Goal: Entertainment & Leisure: Browse casually

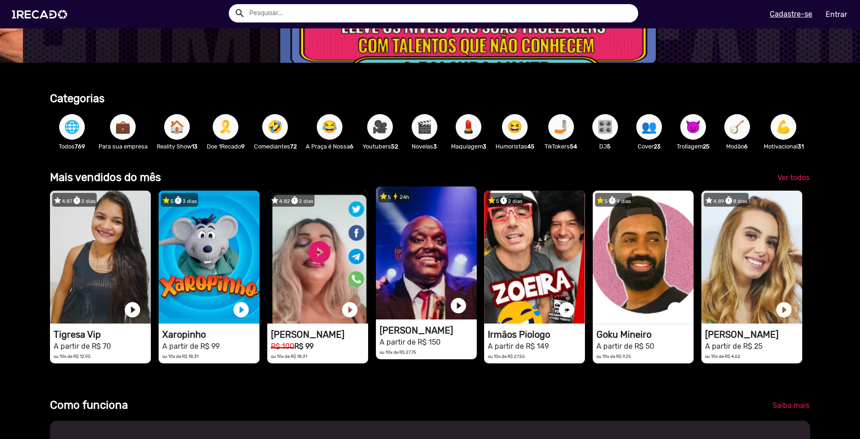
scroll to position [0, 2560]
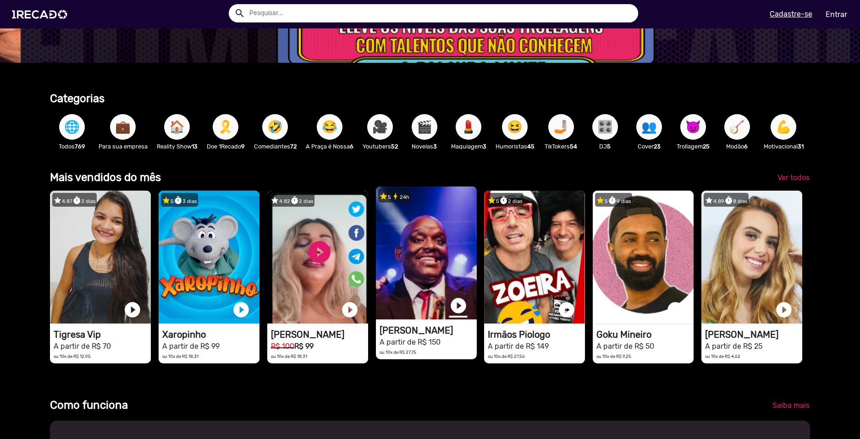
click at [456, 313] on link "play_circle_filled" at bounding box center [458, 306] width 18 height 18
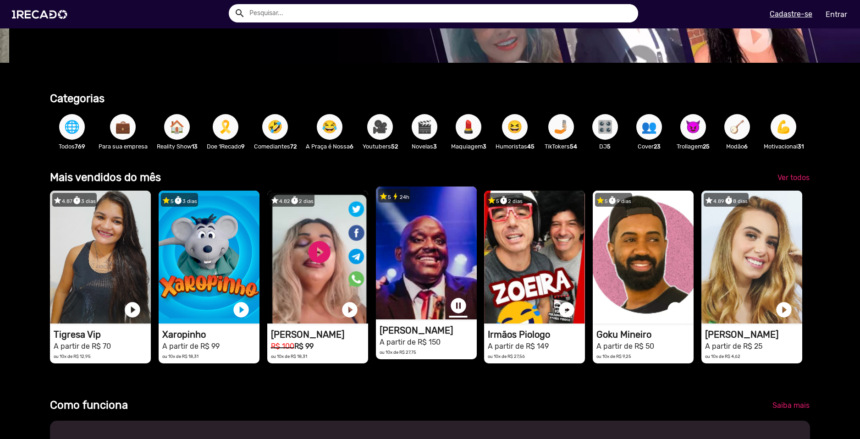
scroll to position [0, 853]
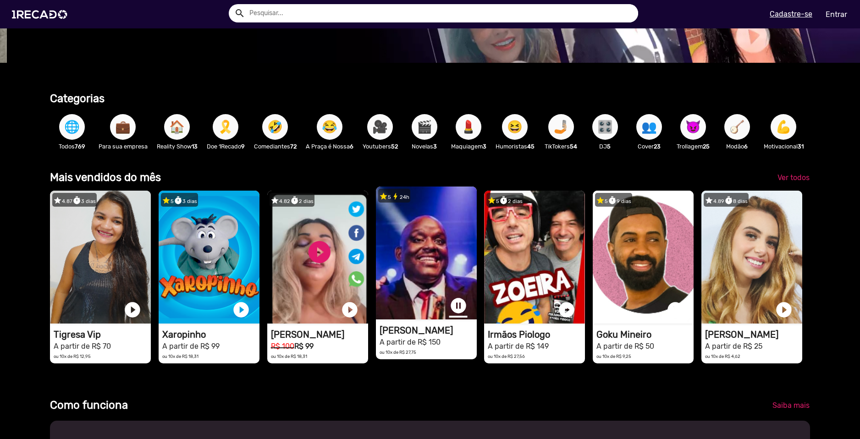
click at [454, 311] on link "pause_circle" at bounding box center [458, 306] width 18 height 18
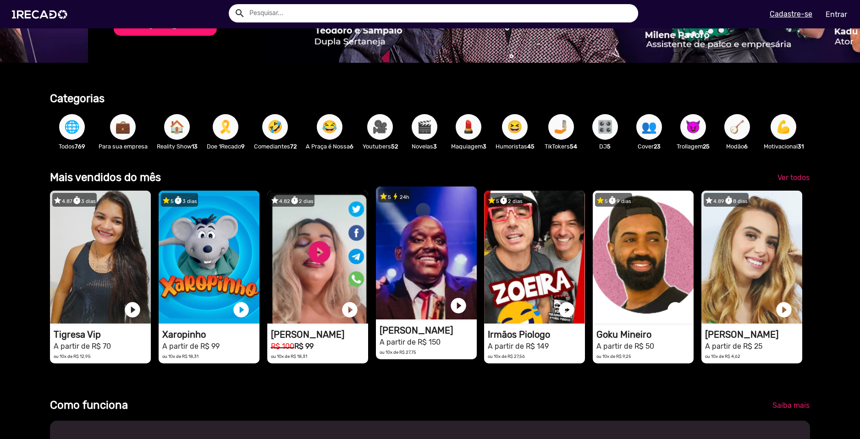
click at [393, 132] on button "🎥" at bounding box center [380, 127] width 26 height 26
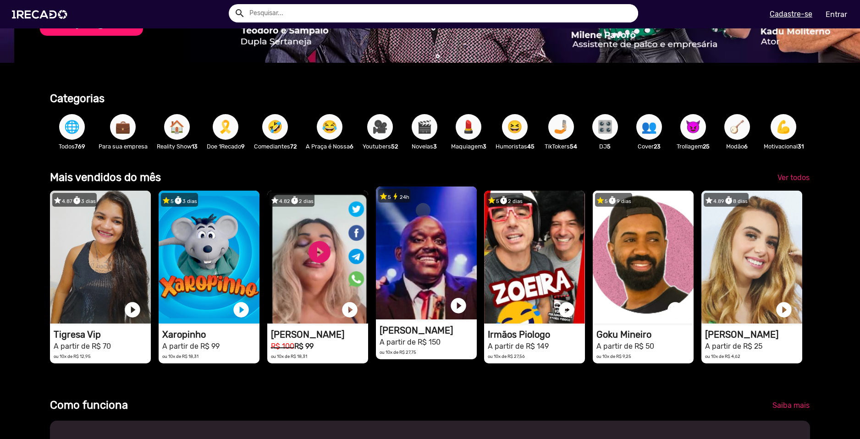
scroll to position [0, 1707]
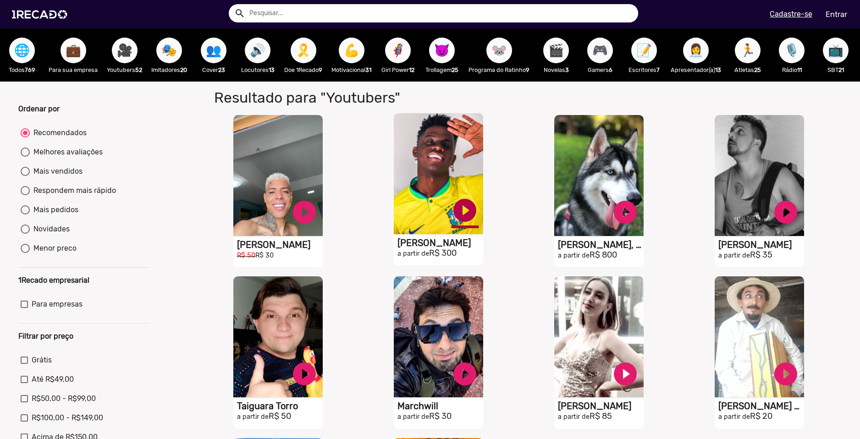
click at [456, 216] on link "play_circle_filled" at bounding box center [465, 211] width 28 height 28
click at [456, 216] on link "pause_circle" at bounding box center [465, 211] width 28 height 28
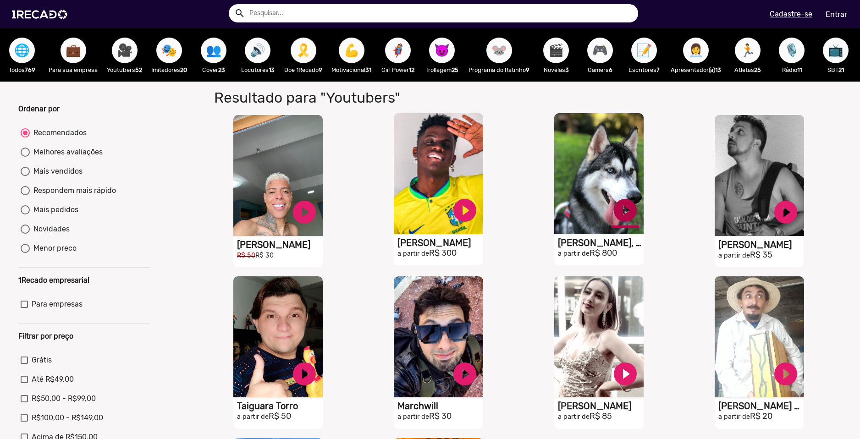
click at [619, 208] on link "play_circle_filled" at bounding box center [626, 211] width 28 height 28
click at [621, 210] on link "pause_circle" at bounding box center [626, 211] width 28 height 28
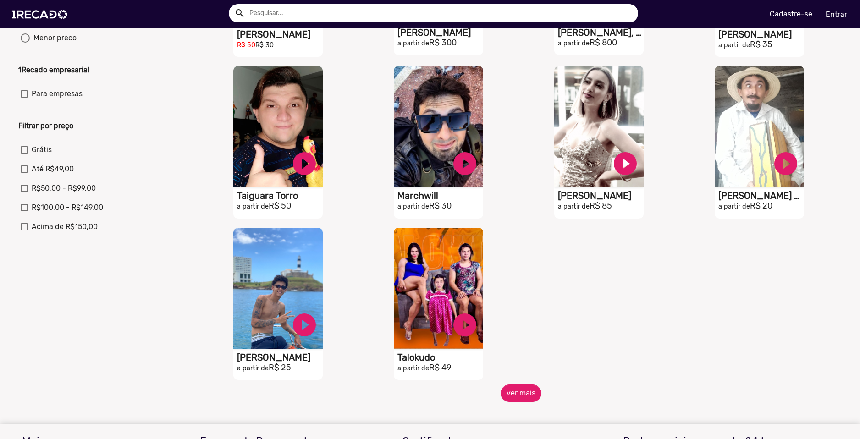
scroll to position [229, 0]
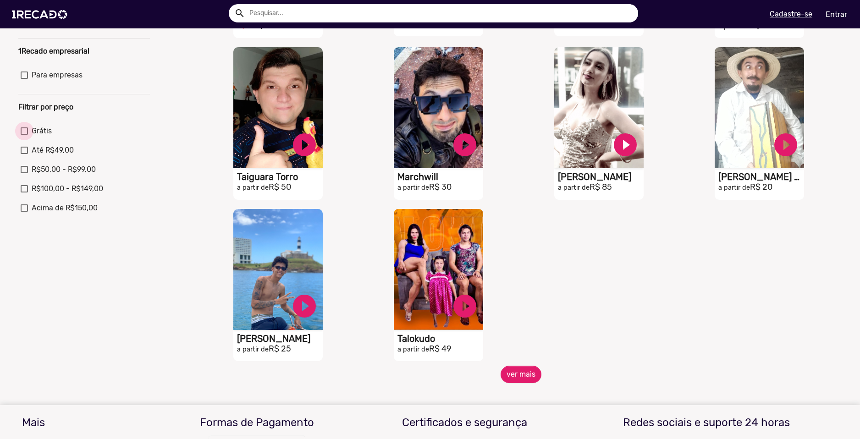
click at [39, 137] on span "Grátis" at bounding box center [42, 131] width 20 height 11
click at [24, 135] on input "Grátis" at bounding box center [24, 135] width 0 height 0
checkbox input "true"
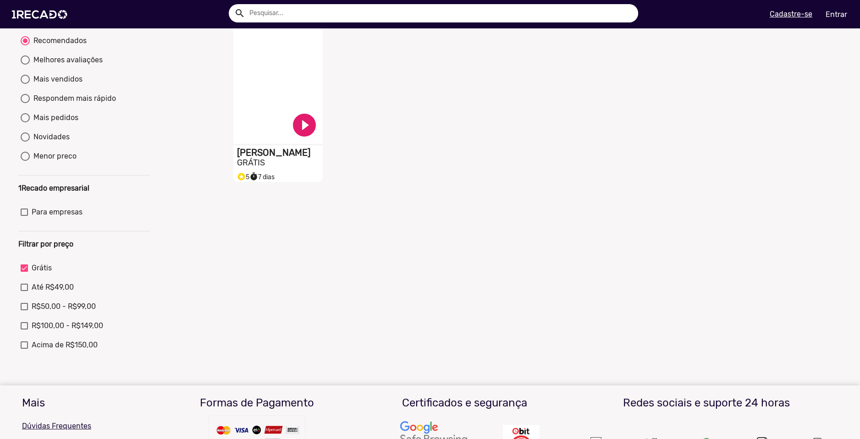
scroll to position [46, 0]
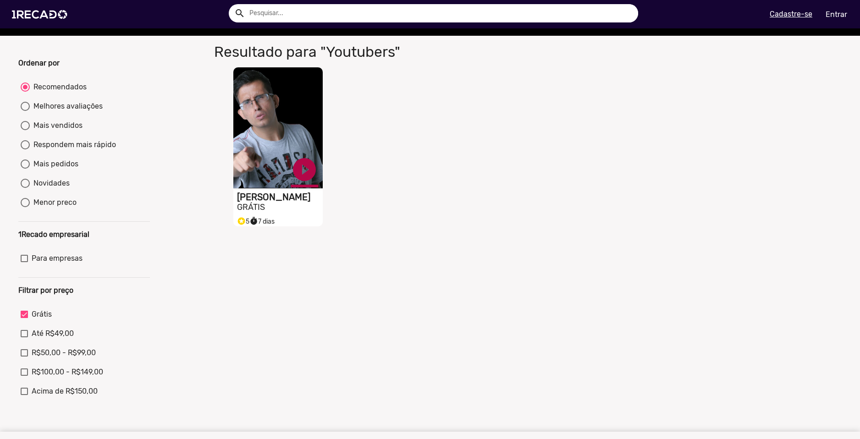
click at [301, 175] on link "play_circle_filled" at bounding box center [305, 170] width 28 height 28
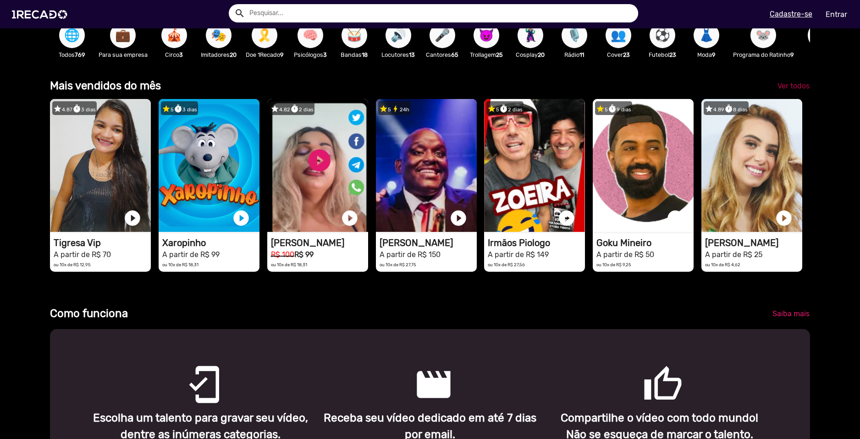
scroll to position [0, 1334]
click at [779, 89] on span "Ver todos" at bounding box center [794, 86] width 32 height 9
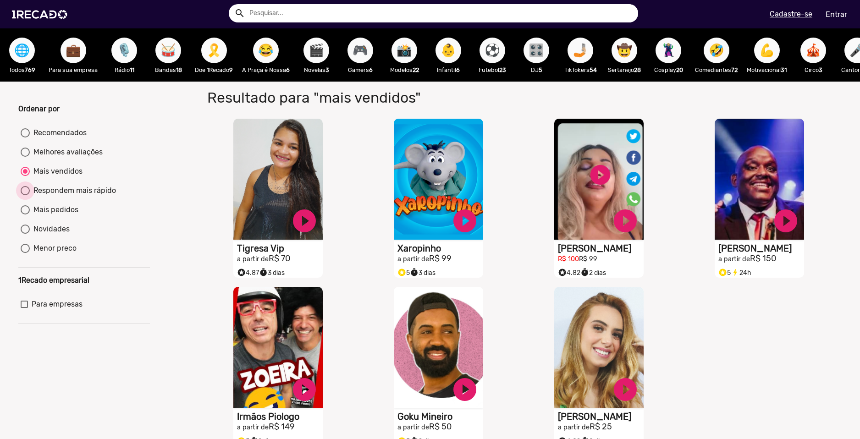
click at [81, 195] on div "Respondem mais rápido" at bounding box center [73, 190] width 86 height 11
click at [25, 195] on input "Respondem mais rápido" at bounding box center [25, 195] width 0 height 0
radio input "true"
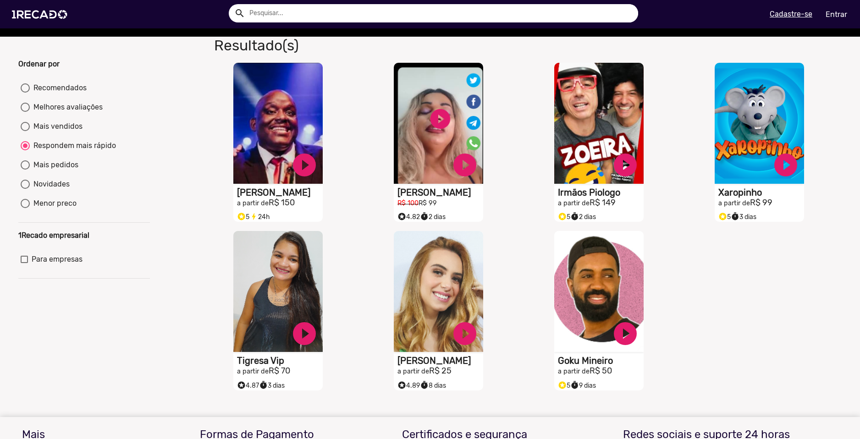
scroll to position [46, 0]
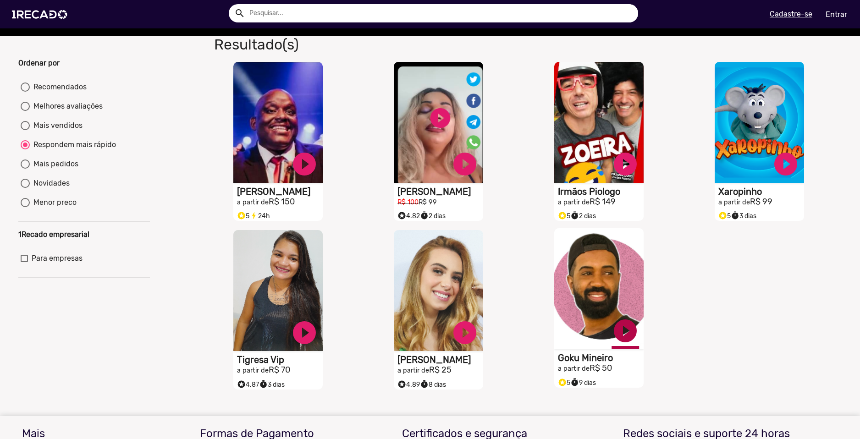
click at [627, 339] on link "play_circle_filled" at bounding box center [626, 331] width 28 height 28
click at [62, 208] on div "Menor preco" at bounding box center [53, 202] width 47 height 11
click at [25, 208] on input "Menor preco" at bounding box center [25, 207] width 0 height 0
radio input "true"
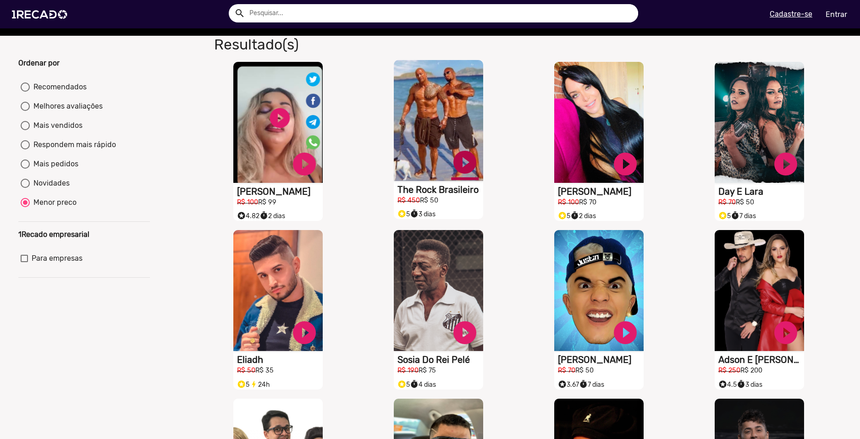
click at [457, 167] on link "play_circle_filled" at bounding box center [465, 163] width 28 height 28
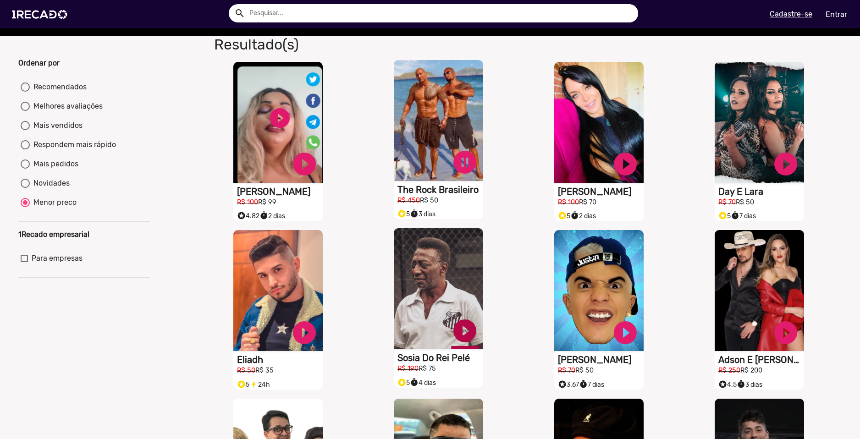
click at [453, 331] on link "play_circle_filled" at bounding box center [465, 331] width 28 height 28
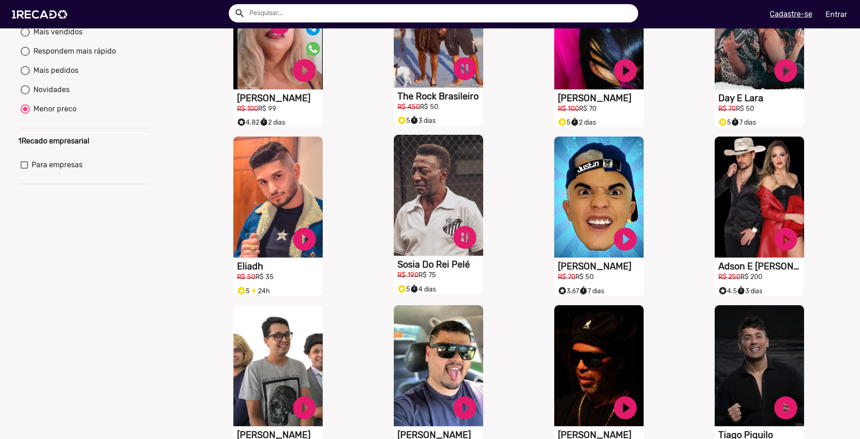
scroll to position [0, 0]
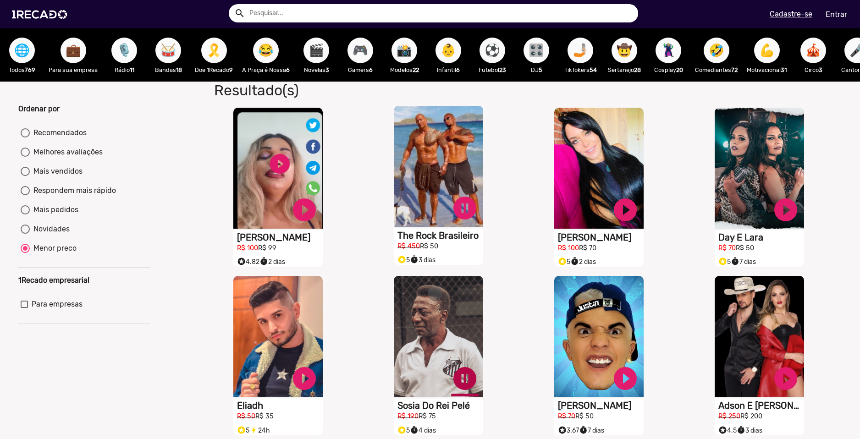
click at [461, 377] on link "pause_circle" at bounding box center [465, 379] width 28 height 28
click at [461, 210] on link "pause_circle" at bounding box center [465, 208] width 28 height 28
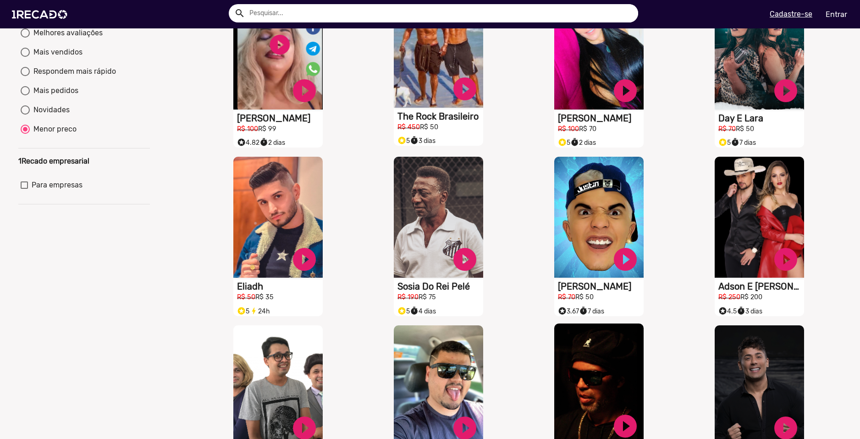
scroll to position [183, 0]
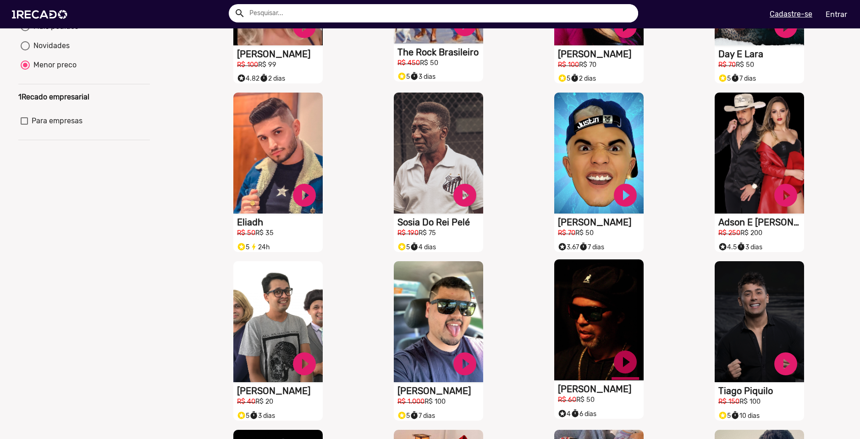
click at [624, 367] on link "play_circle_filled" at bounding box center [626, 362] width 28 height 28
click at [622, 367] on link "pause_circle" at bounding box center [626, 362] width 28 height 28
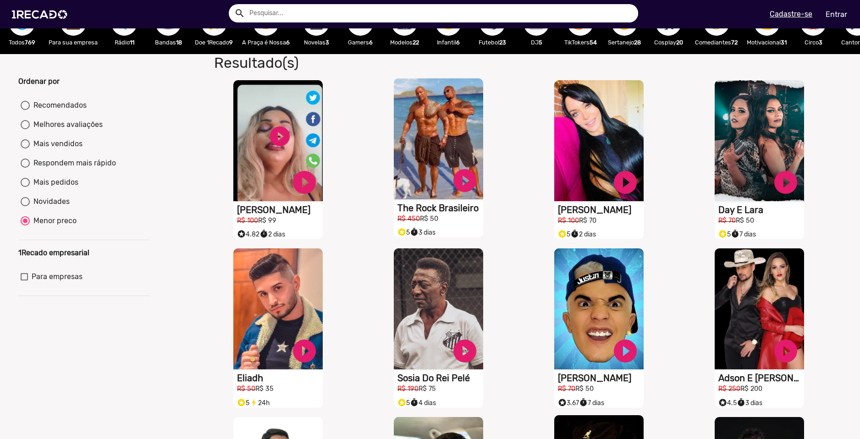
scroll to position [0, 0]
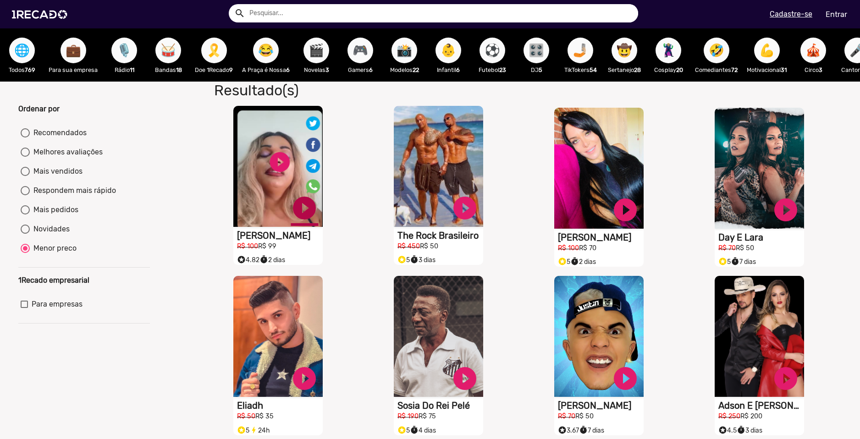
click at [299, 216] on link "play_circle_filled" at bounding box center [305, 208] width 28 height 28
click at [299, 216] on link "pause_circle" at bounding box center [305, 208] width 28 height 28
click at [39, 233] on div "Novidades" at bounding box center [50, 229] width 40 height 11
click at [25, 234] on input "Novidades" at bounding box center [25, 234] width 0 height 0
radio input "true"
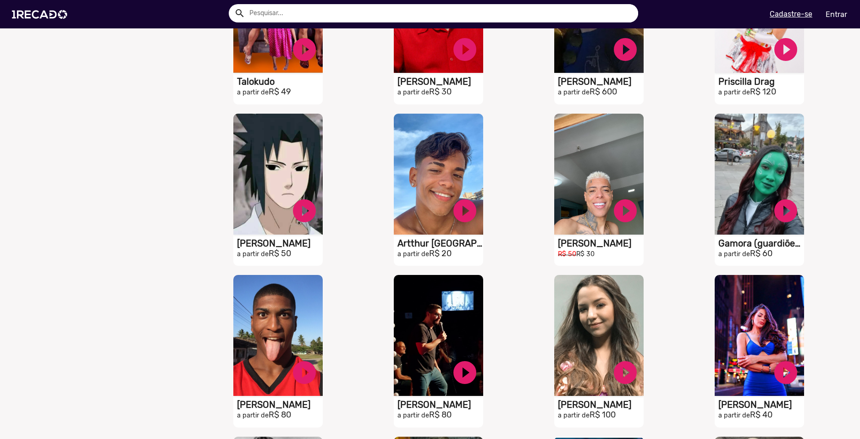
scroll to position [321, 0]
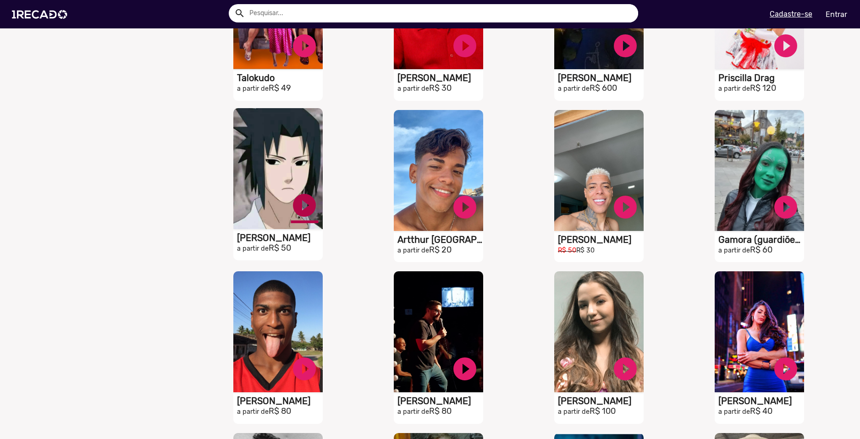
click at [302, 215] on link "play_circle_filled" at bounding box center [305, 206] width 28 height 28
click at [302, 215] on link "pause_circle" at bounding box center [305, 206] width 28 height 28
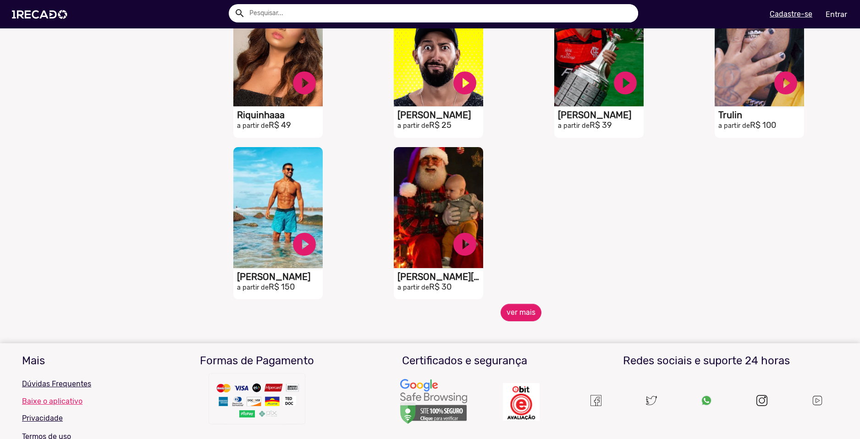
scroll to position [1100, 0]
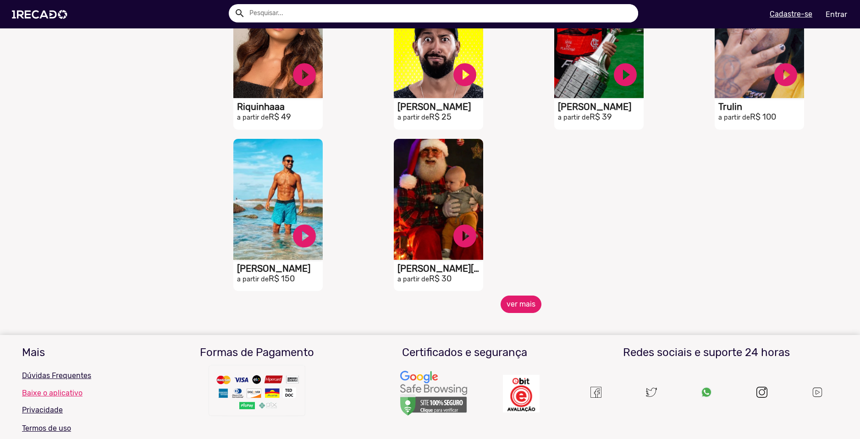
click at [530, 307] on button "ver mais" at bounding box center [521, 304] width 41 height 17
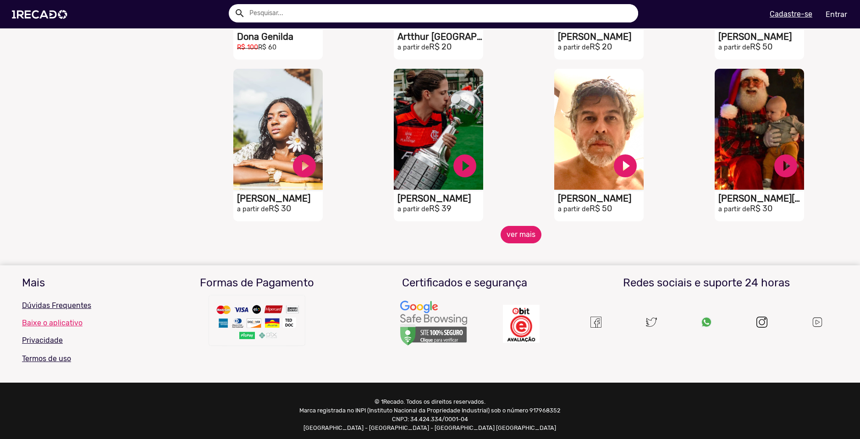
scroll to position [1467, 0]
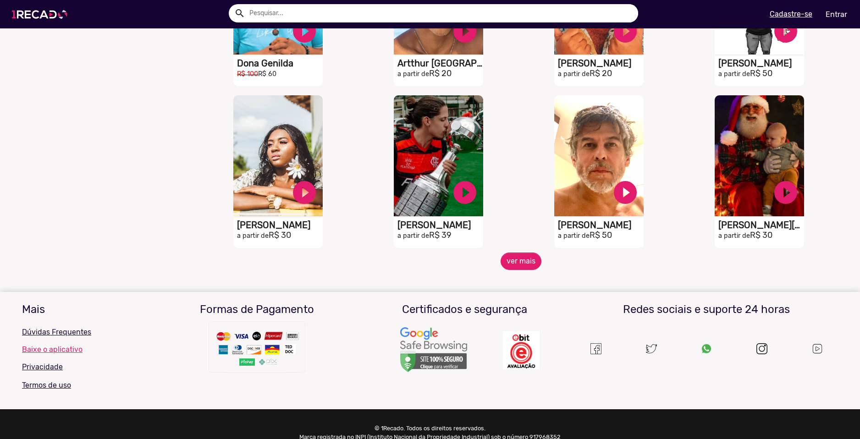
click at [48, 9] on img at bounding box center [41, 14] width 69 height 39
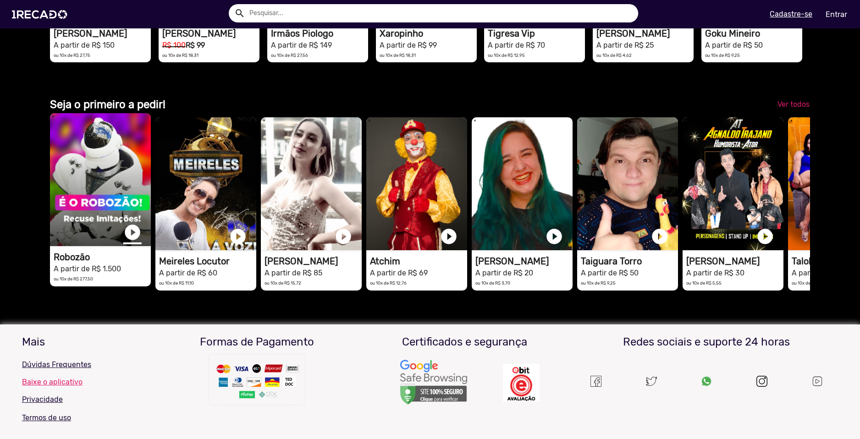
scroll to position [0, 853]
click at [135, 242] on link "play_circle_filled" at bounding box center [132, 232] width 18 height 18
click at [135, 242] on link "pause_circle" at bounding box center [132, 232] width 18 height 18
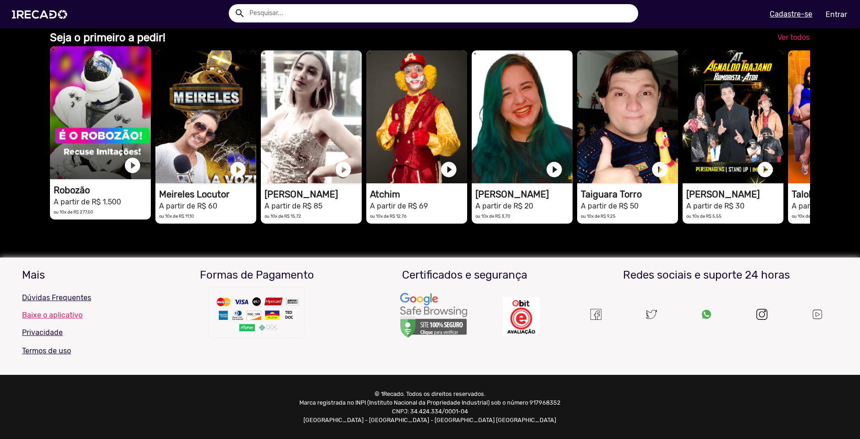
scroll to position [0, 0]
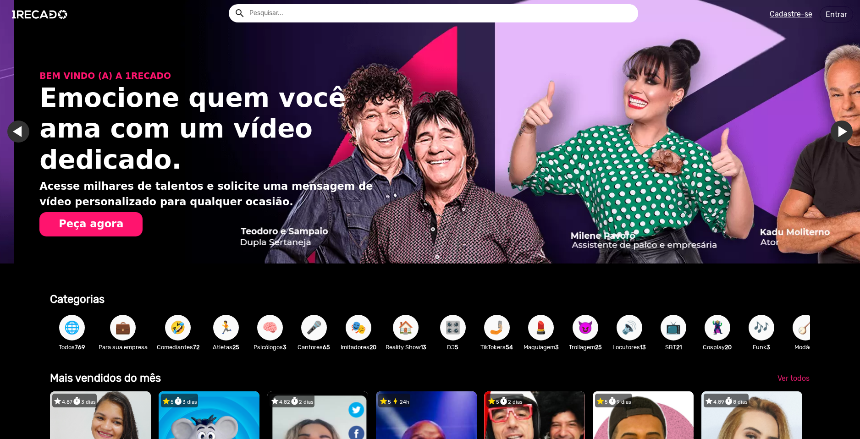
click at [717, 333] on span "🦹🏼‍♀️" at bounding box center [718, 328] width 16 height 26
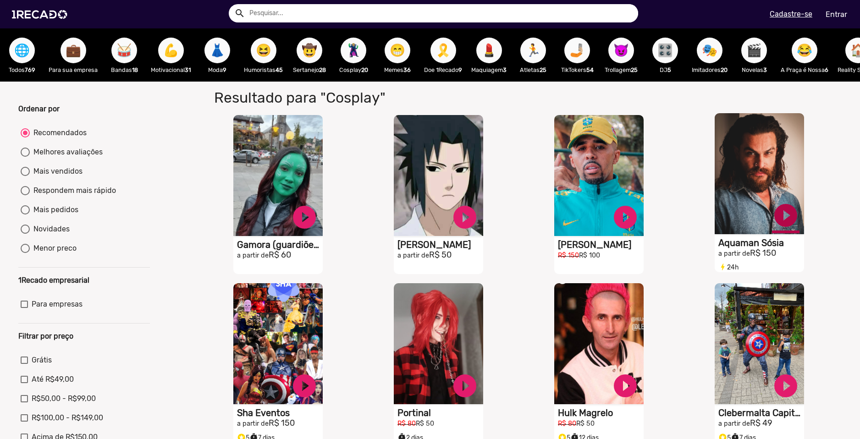
click at [779, 229] on link "play_circle_filled" at bounding box center [786, 216] width 28 height 28
click at [779, 229] on link "pause_circle" at bounding box center [786, 216] width 28 height 28
